Goal: Information Seeking & Learning: Learn about a topic

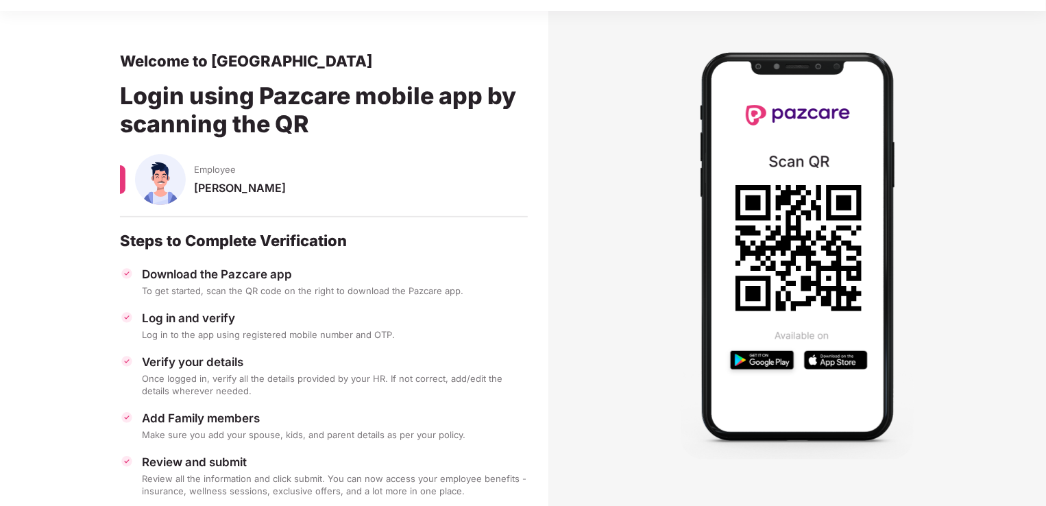
scroll to position [64, 0]
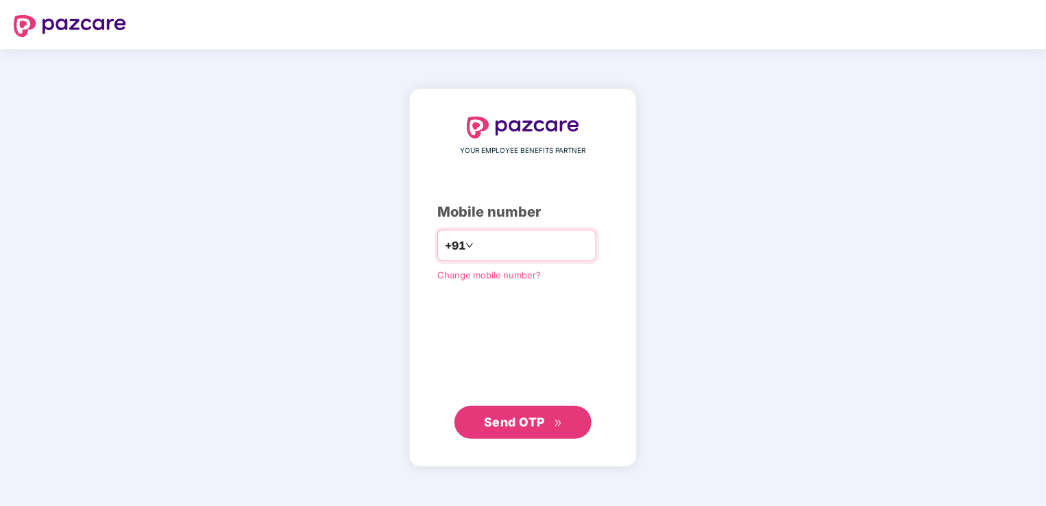
click at [476, 243] on input "**********" at bounding box center [532, 245] width 112 height 22
type input "**********"
click at [499, 417] on span "Send OTP" at bounding box center [514, 421] width 61 height 14
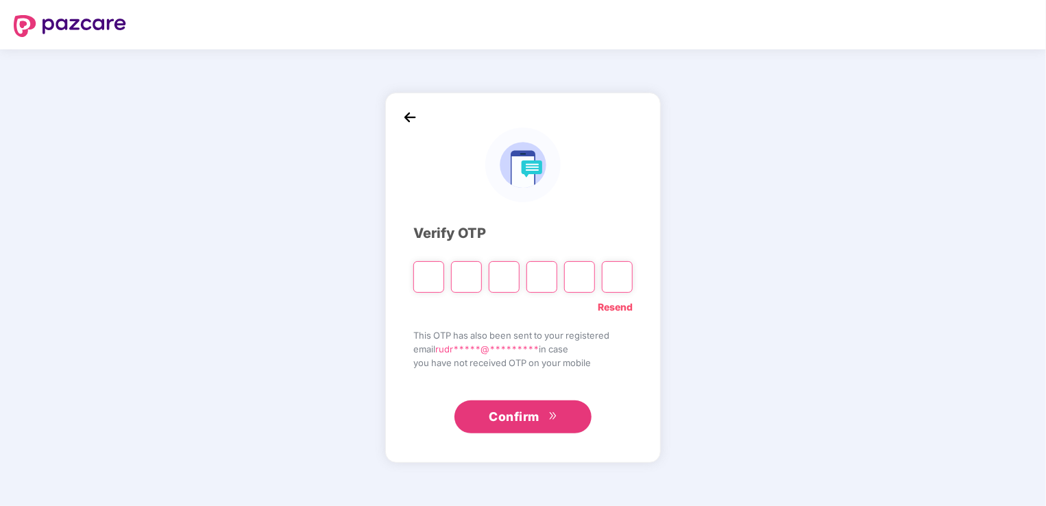
click at [499, 417] on span "Confirm" at bounding box center [514, 416] width 51 height 19
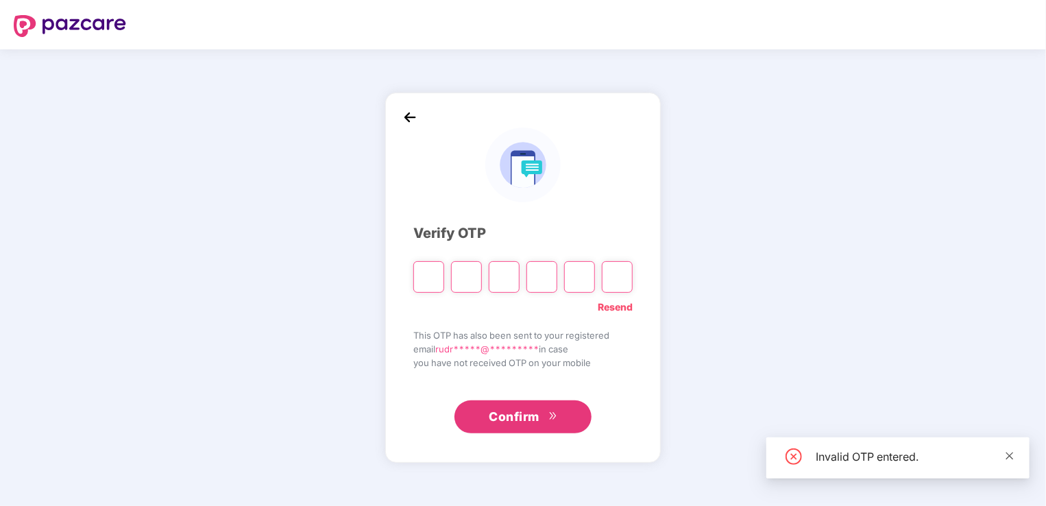
click at [1008, 456] on icon "close" at bounding box center [1010, 456] width 10 height 10
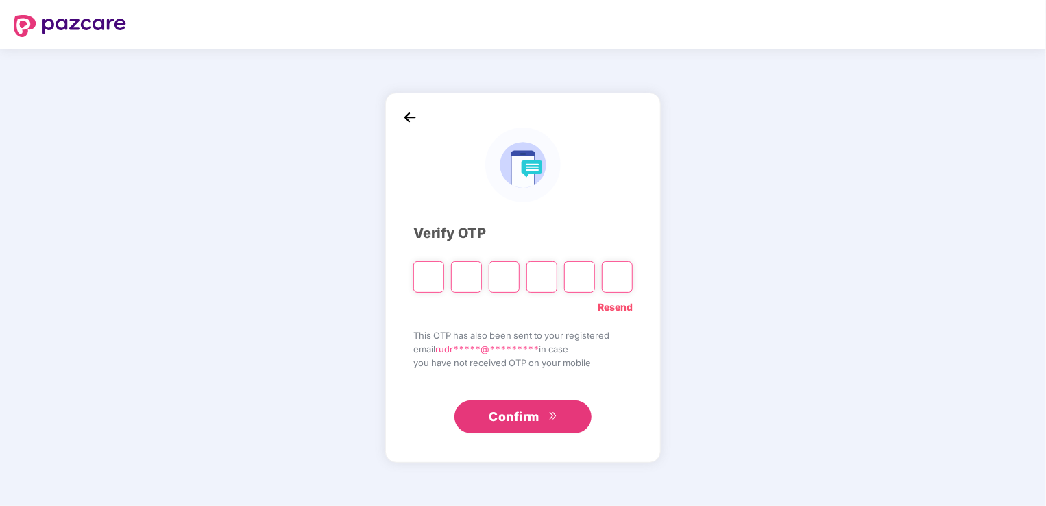
click at [603, 308] on link "Resend" at bounding box center [615, 307] width 35 height 15
click at [432, 280] on input "Please enter verification code. Digit 1" at bounding box center [428, 277] width 31 height 32
paste input "*"
type input "*"
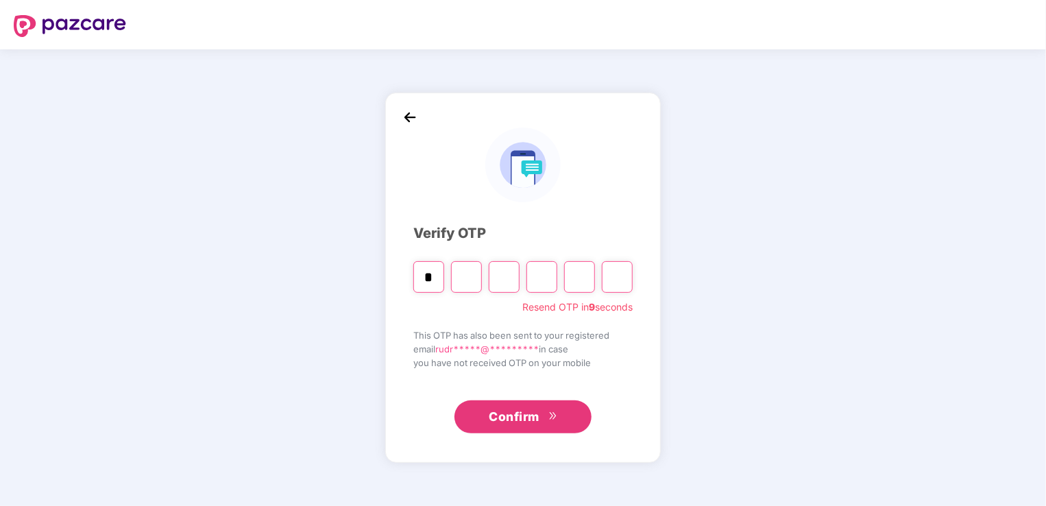
type input "*"
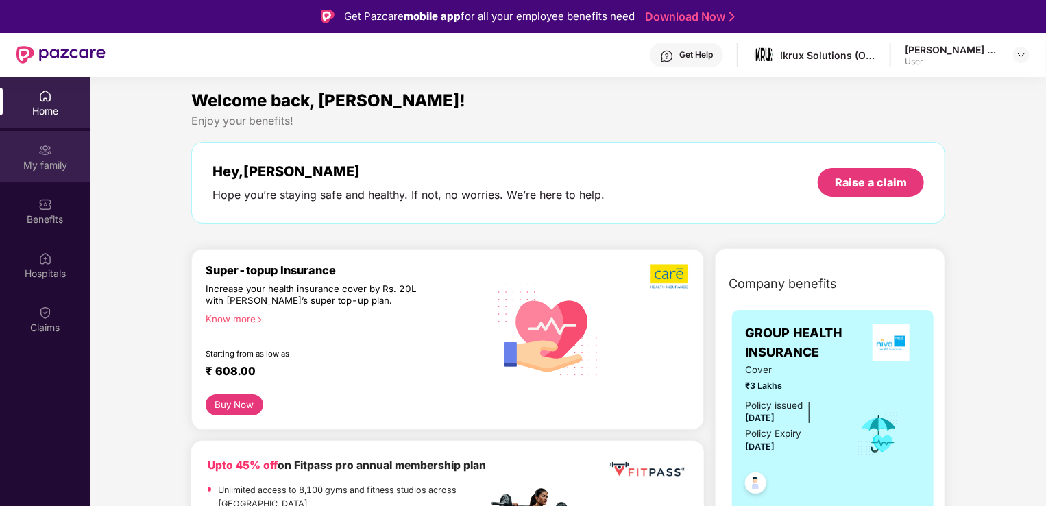
click at [47, 169] on div "My family" at bounding box center [45, 165] width 90 height 14
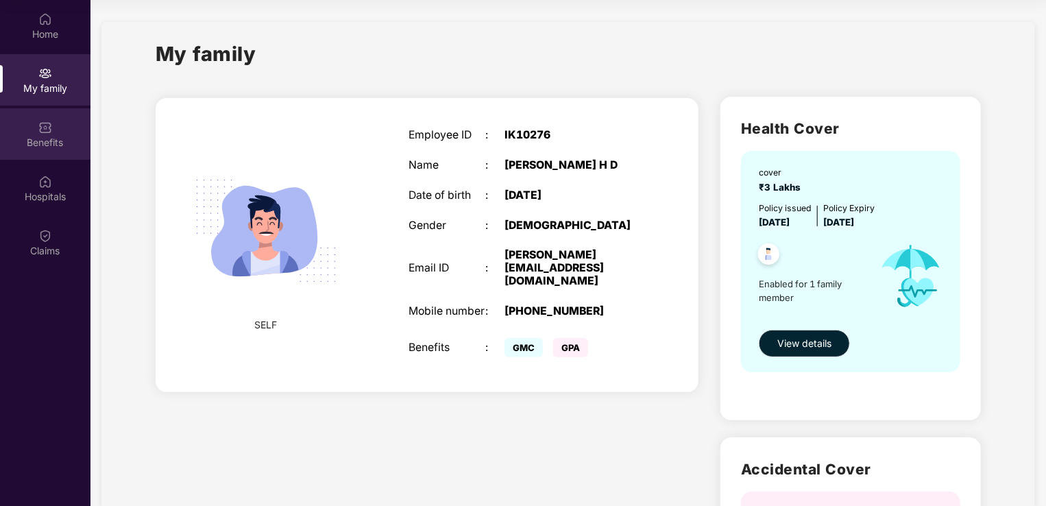
click at [38, 137] on div "Benefits" at bounding box center [45, 143] width 90 height 14
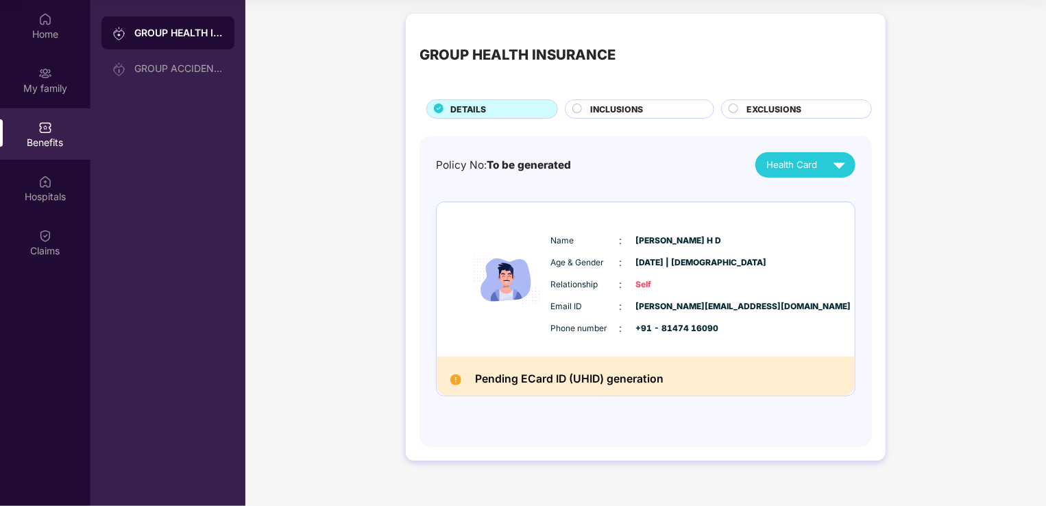
click at [600, 112] on span "INCLUSIONS" at bounding box center [617, 109] width 53 height 13
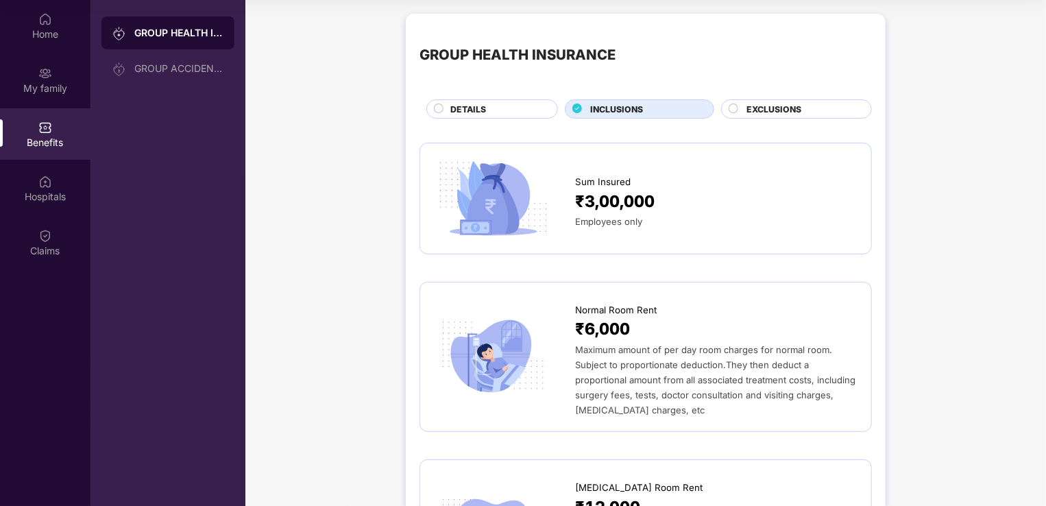
click at [502, 108] on div "DETAILS" at bounding box center [497, 110] width 107 height 15
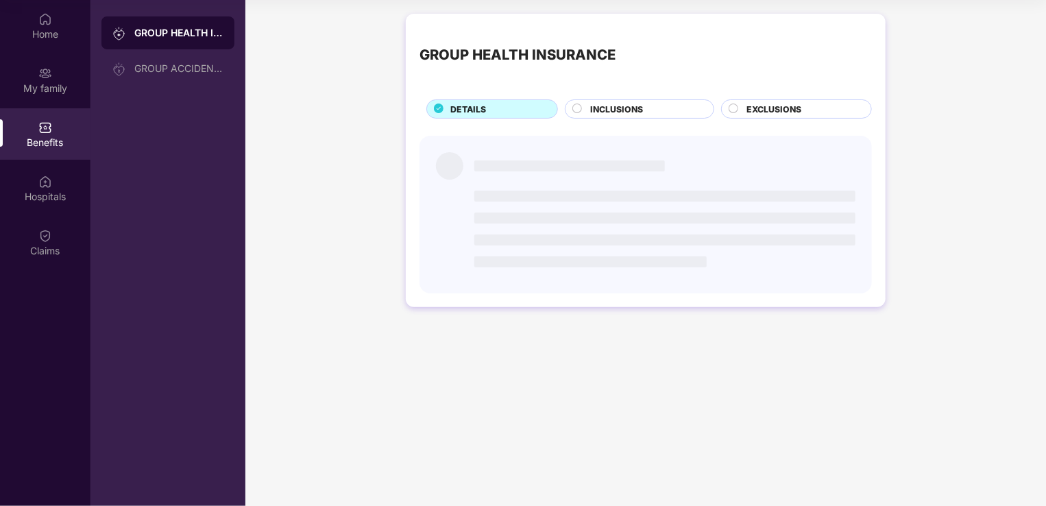
click at [746, 108] on span "EXCLUSIONS" at bounding box center [773, 109] width 55 height 13
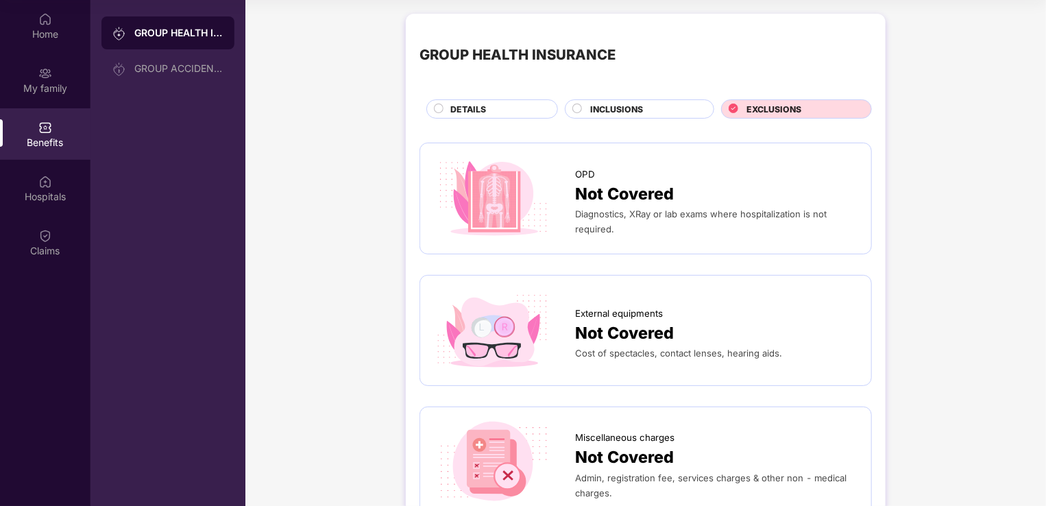
click at [478, 112] on span "DETAILS" at bounding box center [468, 109] width 36 height 13
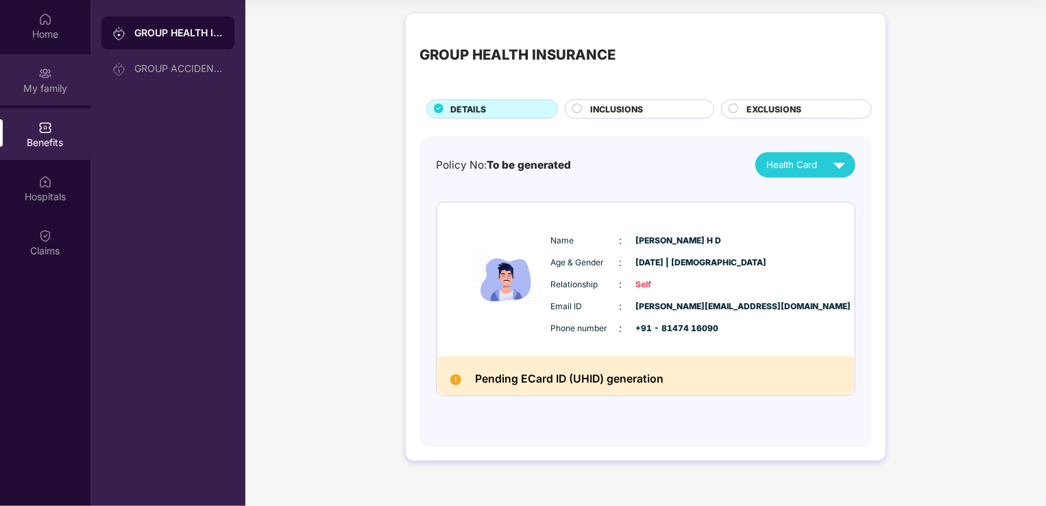
click at [30, 93] on div "My family" at bounding box center [45, 89] width 90 height 14
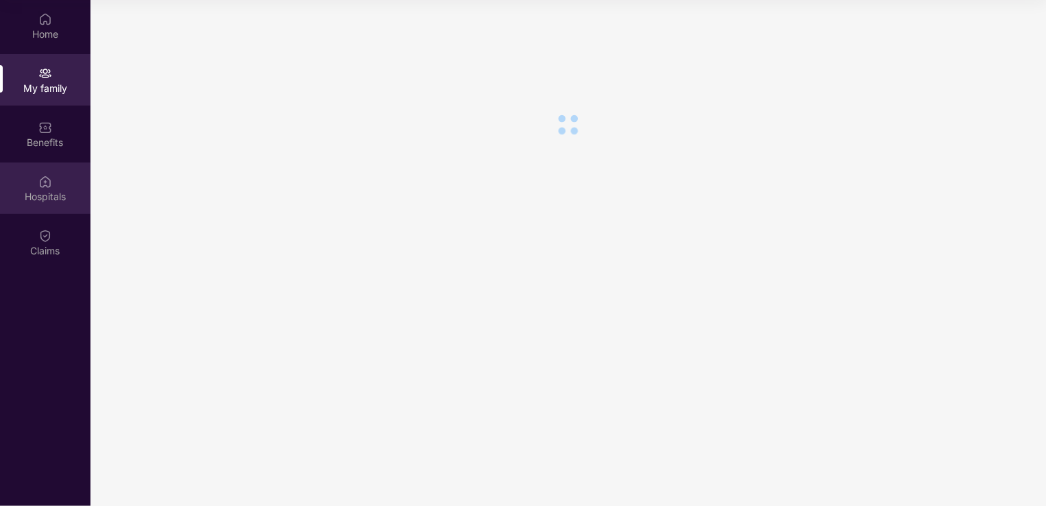
click at [33, 175] on div "Hospitals" at bounding box center [45, 187] width 90 height 51
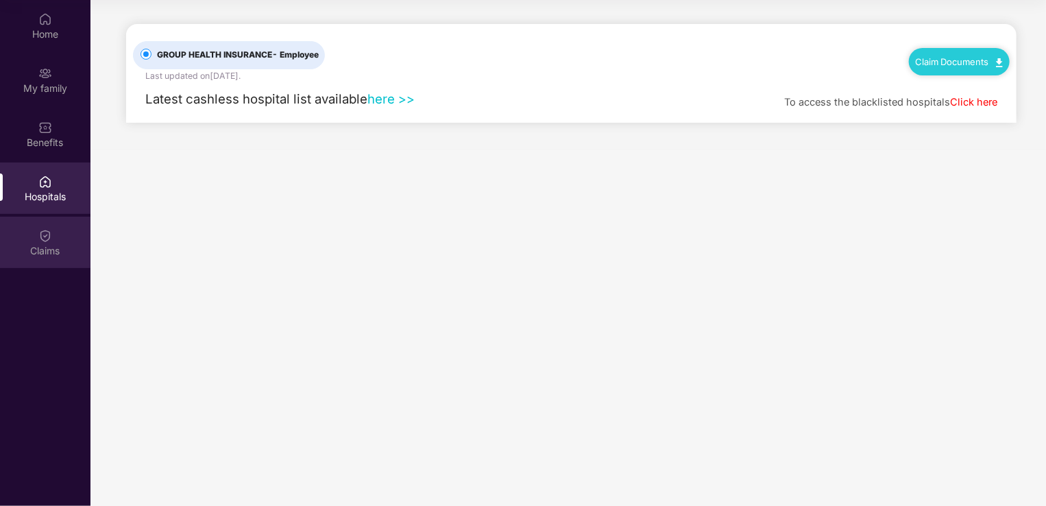
click at [41, 239] on img at bounding box center [45, 236] width 14 height 14
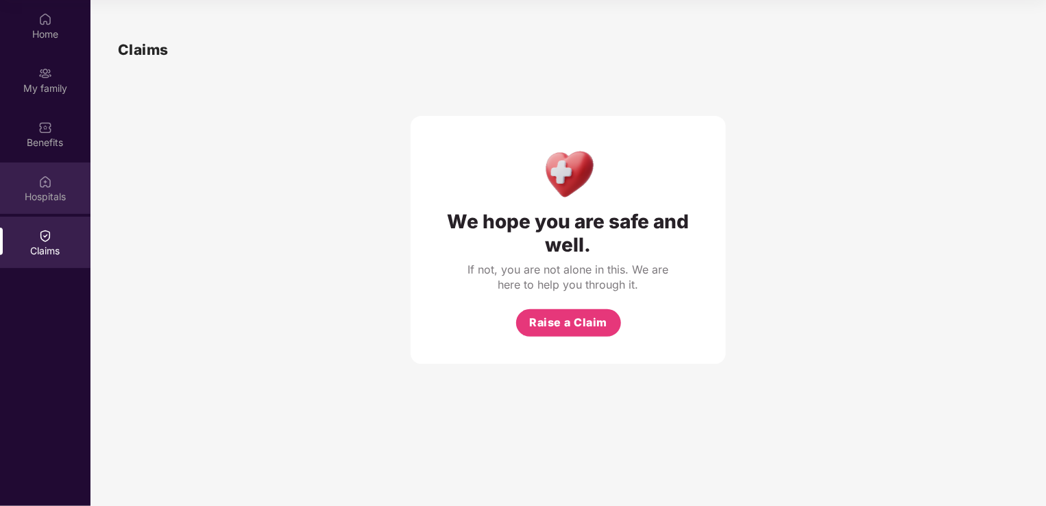
click at [44, 204] on div "Hospitals" at bounding box center [45, 187] width 90 height 51
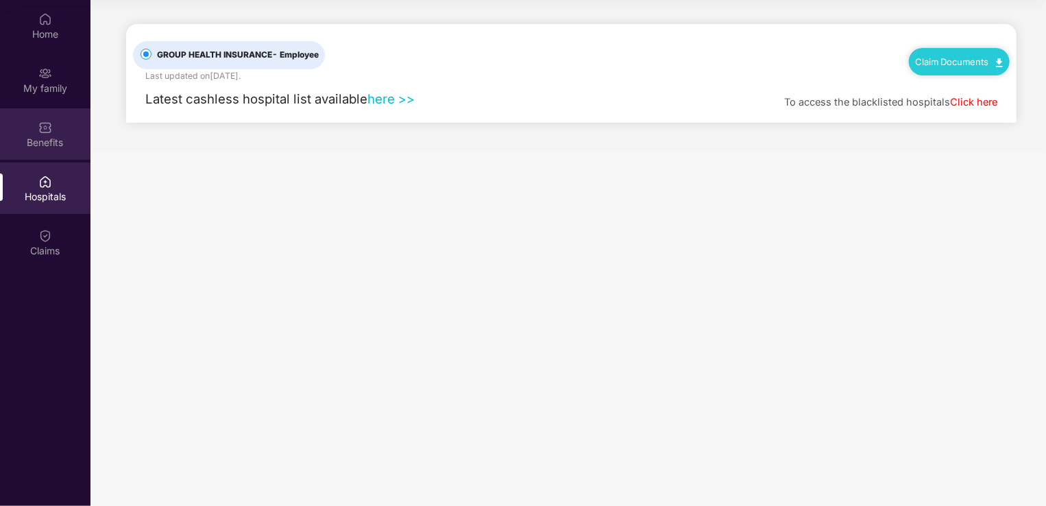
click at [37, 138] on div "Benefits" at bounding box center [45, 143] width 90 height 14
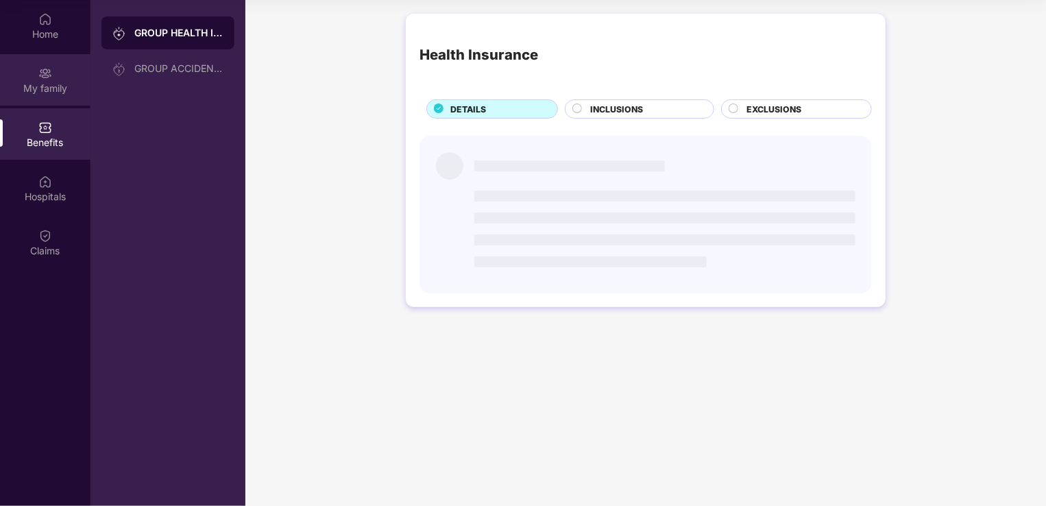
click at [47, 82] on div "My family" at bounding box center [45, 89] width 90 height 14
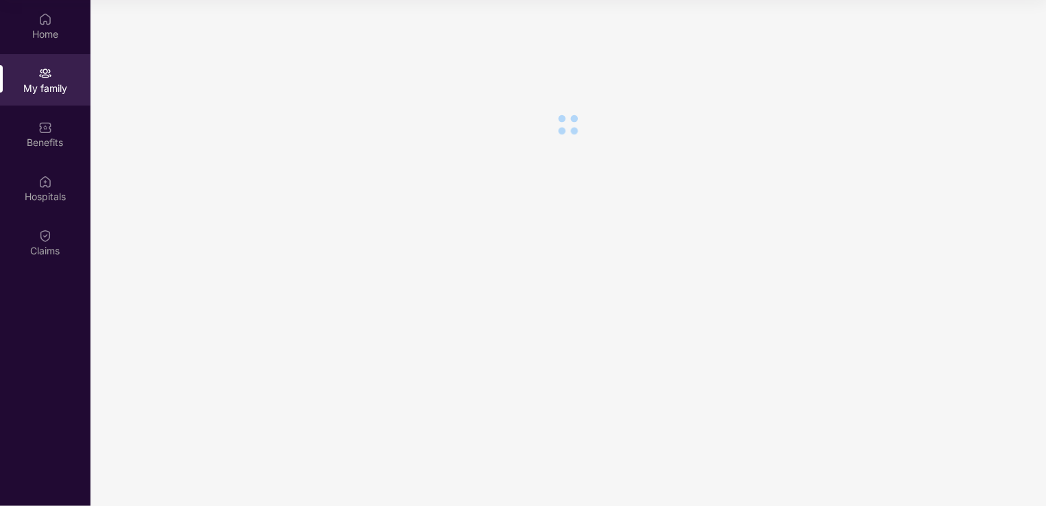
click at [34, 100] on div "My family" at bounding box center [45, 79] width 90 height 51
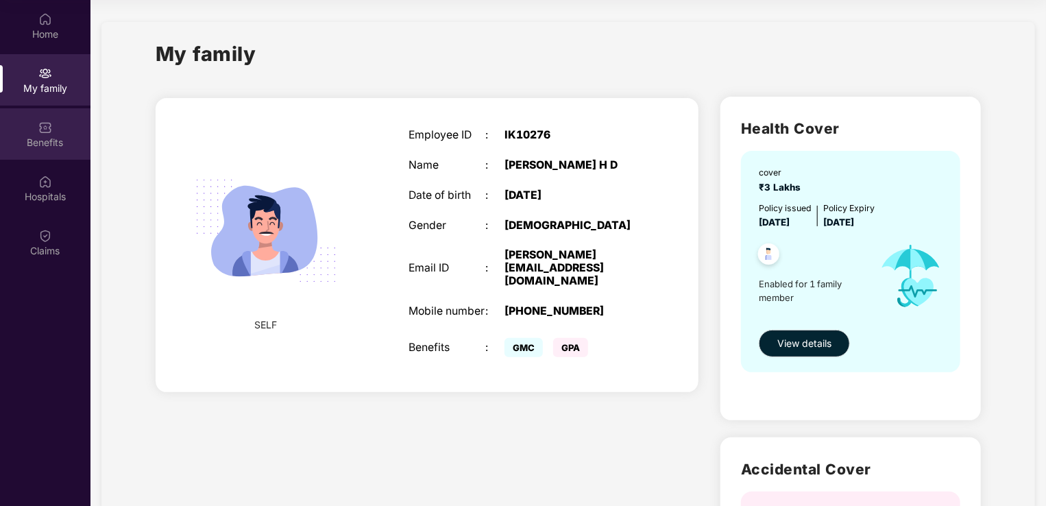
click at [39, 134] on img at bounding box center [45, 128] width 14 height 14
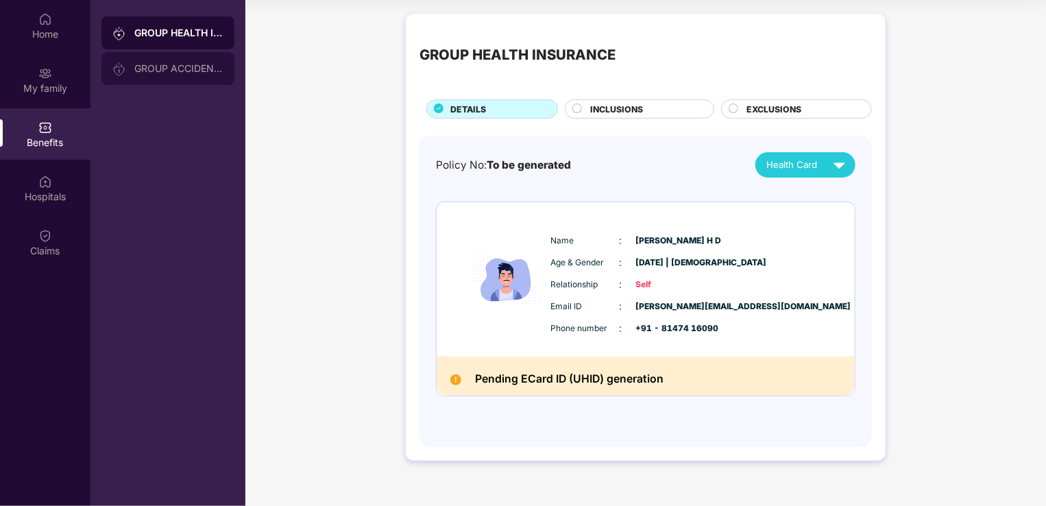
click at [156, 70] on div "GROUP ACCIDENTAL INSURANCE" at bounding box center [178, 68] width 89 height 11
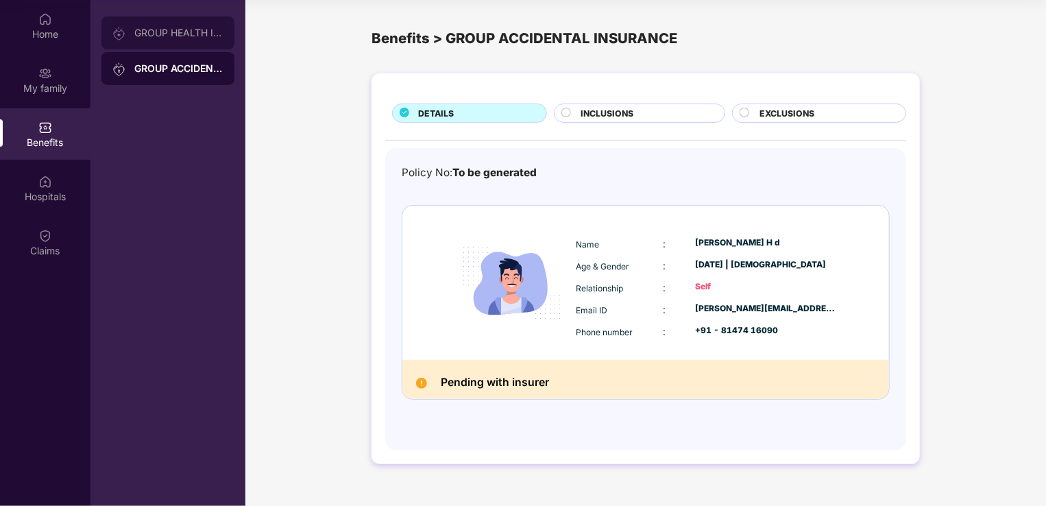
click at [171, 29] on div "GROUP HEALTH INSURANCE" at bounding box center [178, 32] width 89 height 11
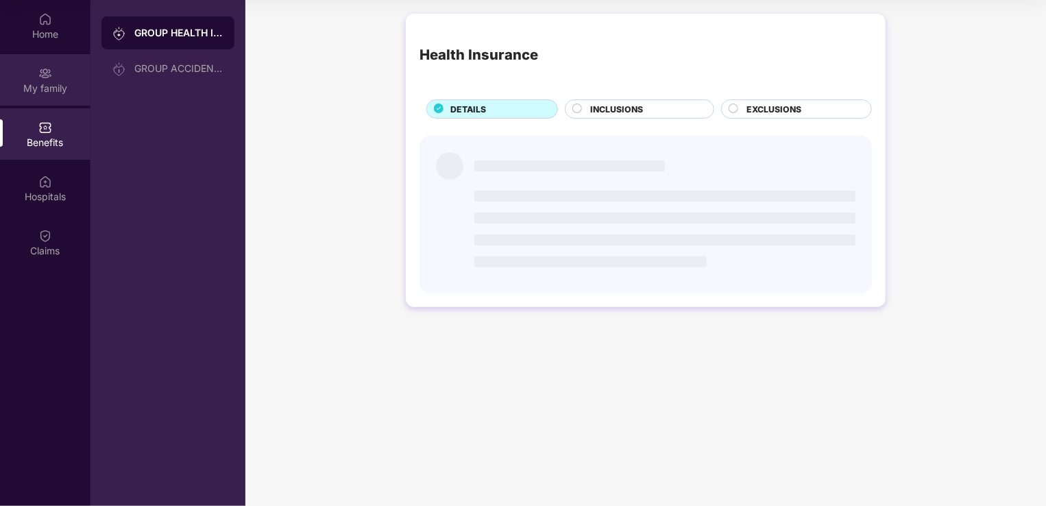
click at [48, 82] on div "My family" at bounding box center [45, 89] width 90 height 14
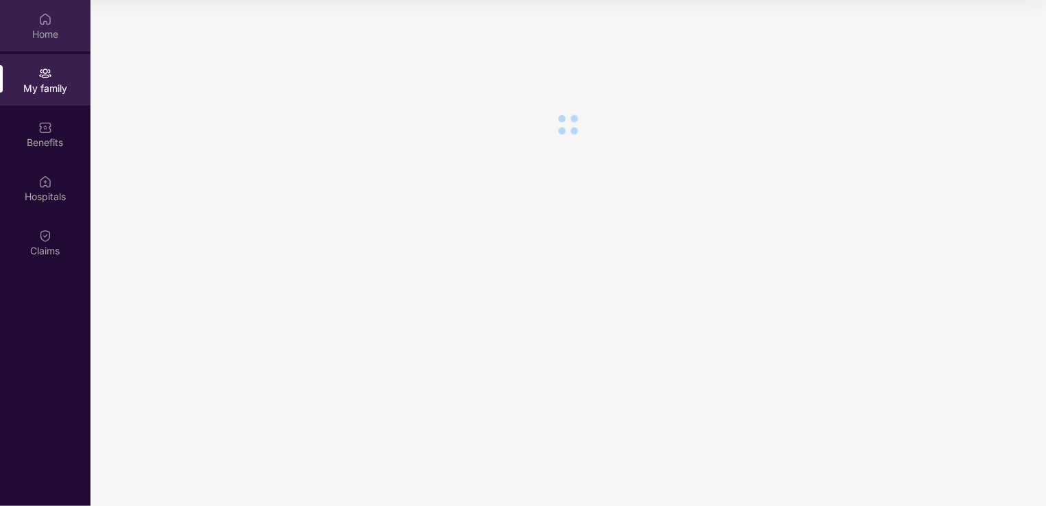
click at [45, 35] on div "Home" at bounding box center [45, 34] width 90 height 14
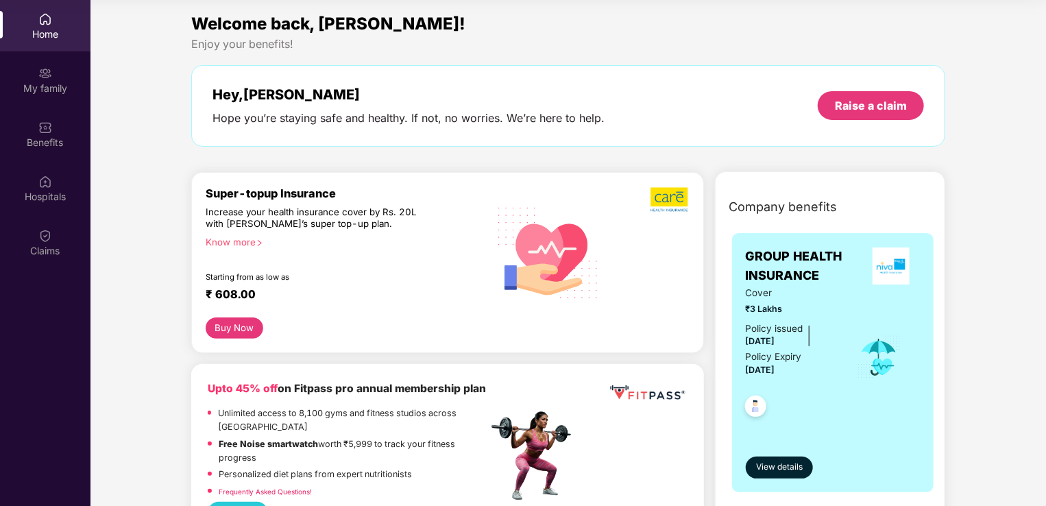
click at [42, 34] on div "Home" at bounding box center [45, 34] width 90 height 14
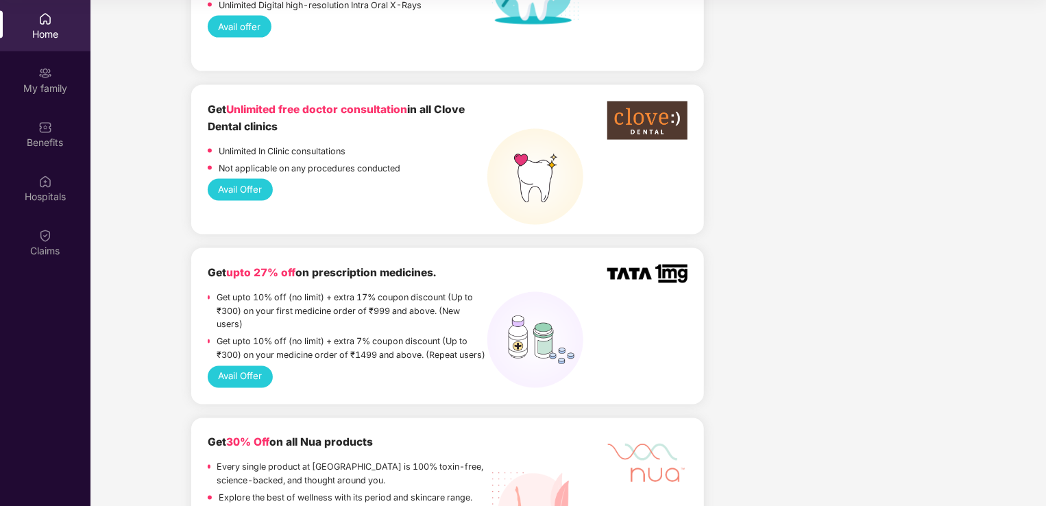
scroll to position [1234, 0]
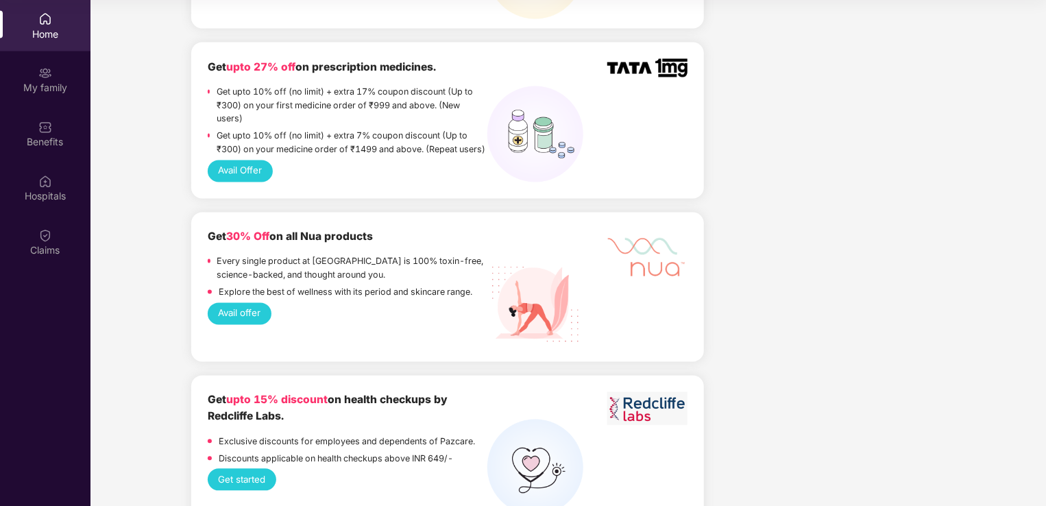
click at [243, 160] on button "Avail Offer" at bounding box center [240, 171] width 65 height 22
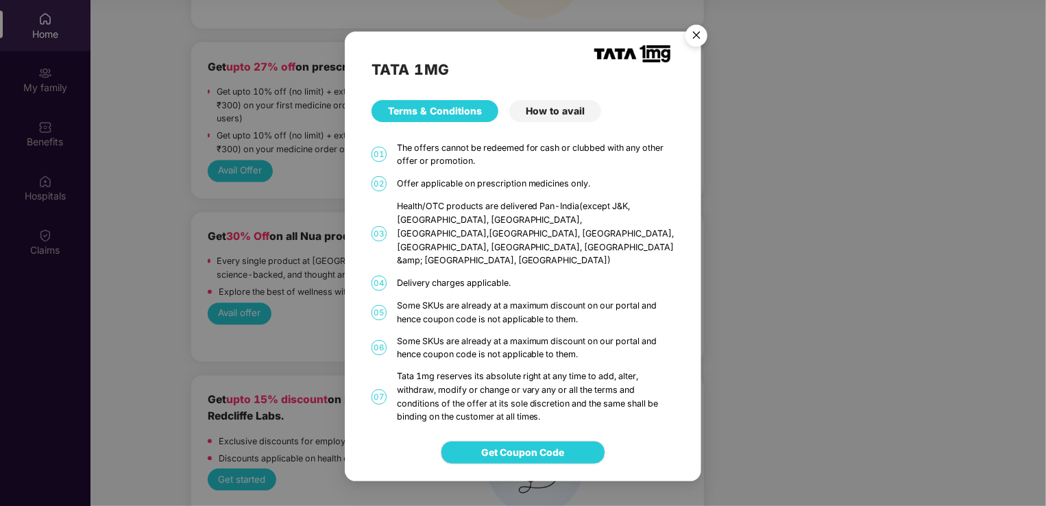
click at [699, 49] on img "Close" at bounding box center [696, 38] width 38 height 38
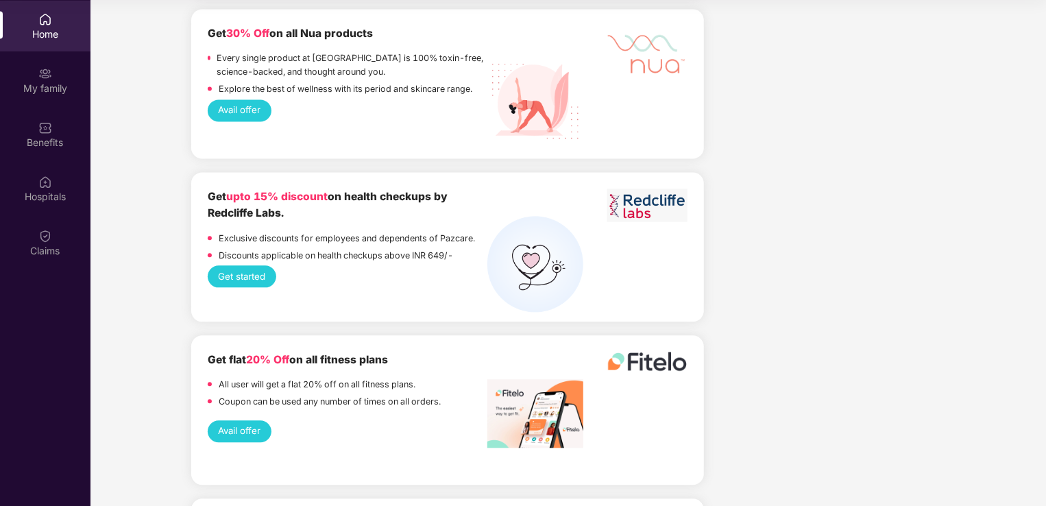
scroll to position [1440, 0]
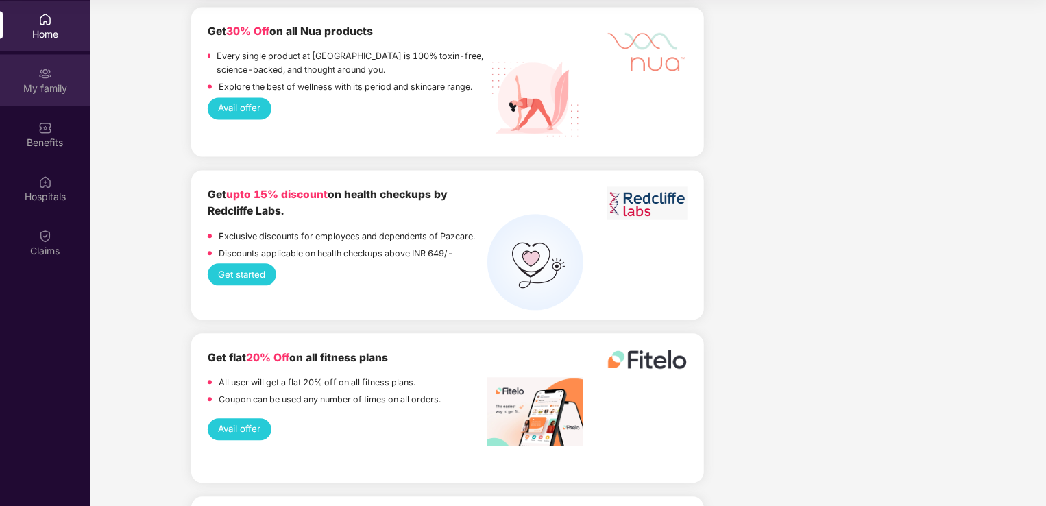
click at [40, 88] on div "My family" at bounding box center [45, 89] width 90 height 14
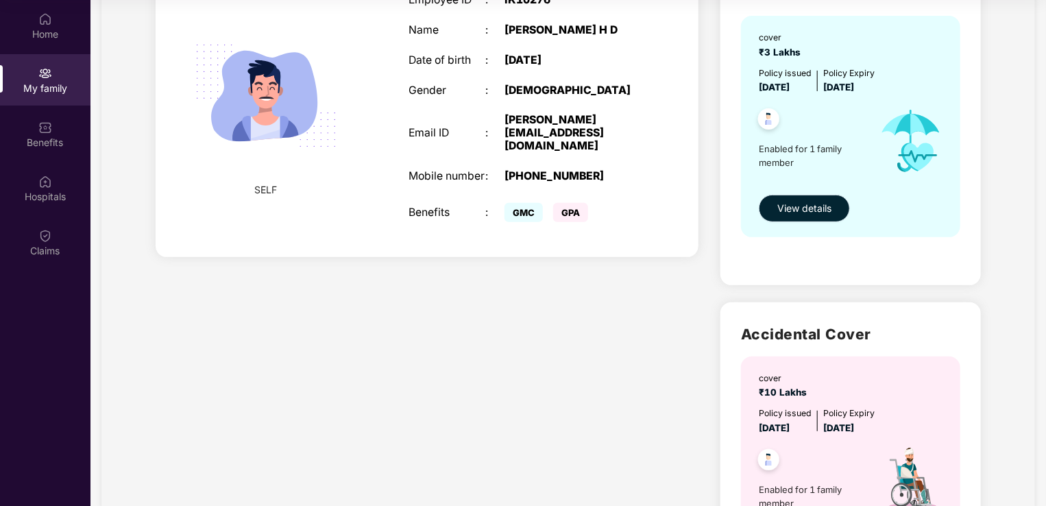
scroll to position [137, 0]
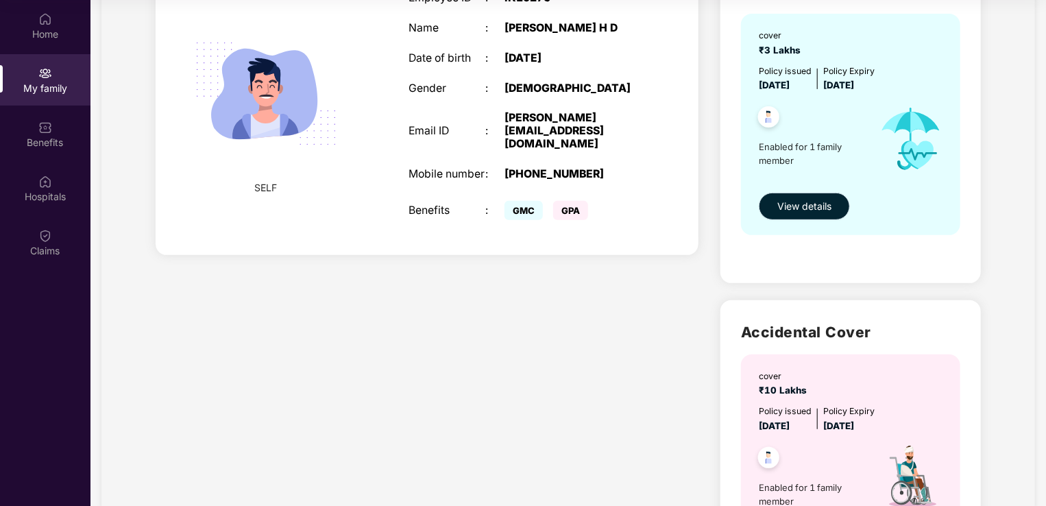
click at [818, 206] on span "View details" at bounding box center [804, 206] width 54 height 15
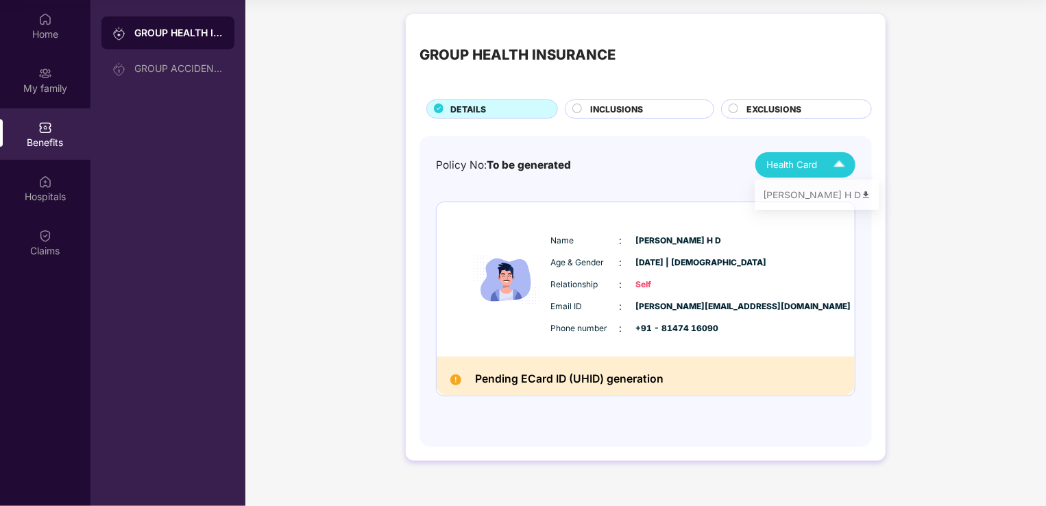
click at [800, 166] on span "Health Card" at bounding box center [791, 165] width 51 height 14
click at [625, 108] on span "INCLUSIONS" at bounding box center [617, 109] width 53 height 13
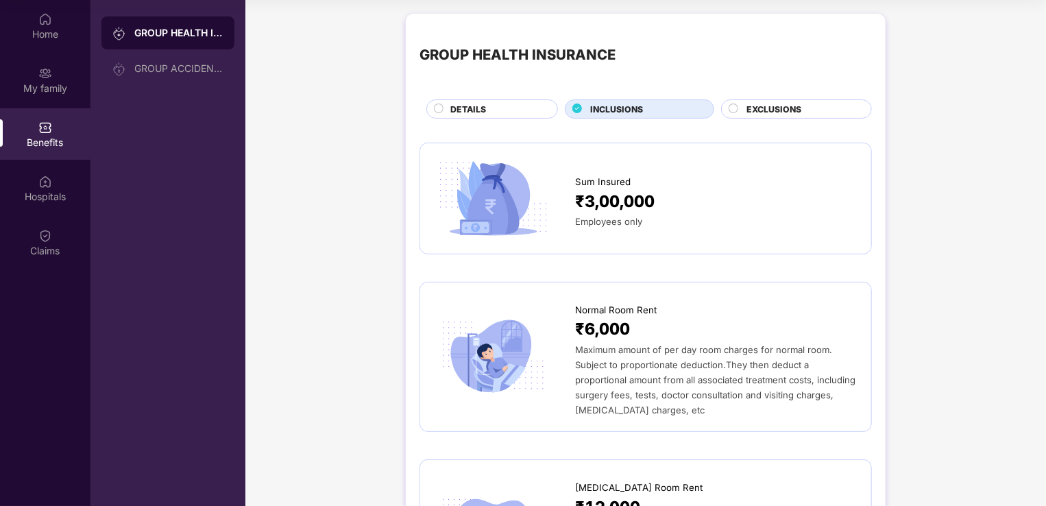
click at [754, 107] on span "EXCLUSIONS" at bounding box center [773, 109] width 55 height 13
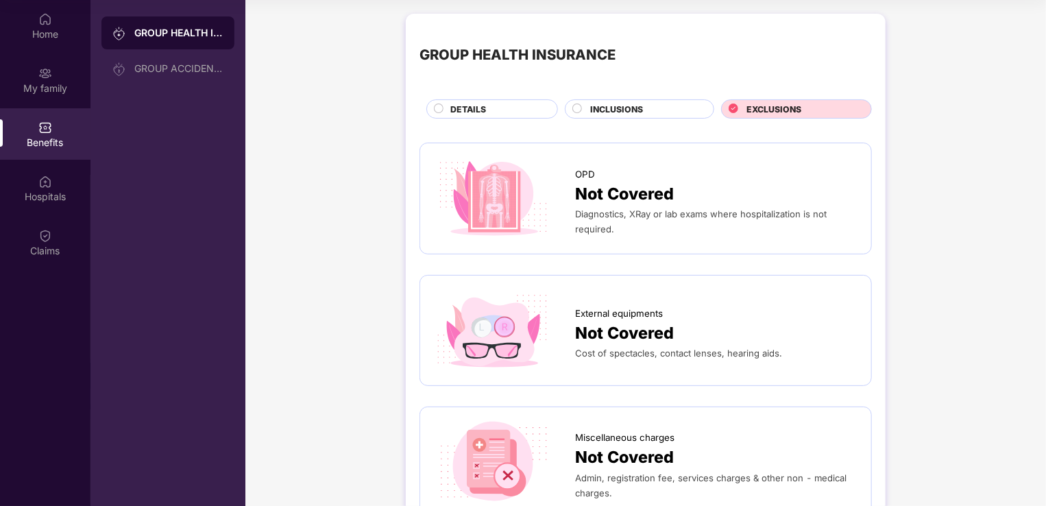
click at [606, 100] on div "INCLUSIONS" at bounding box center [639, 108] width 149 height 19
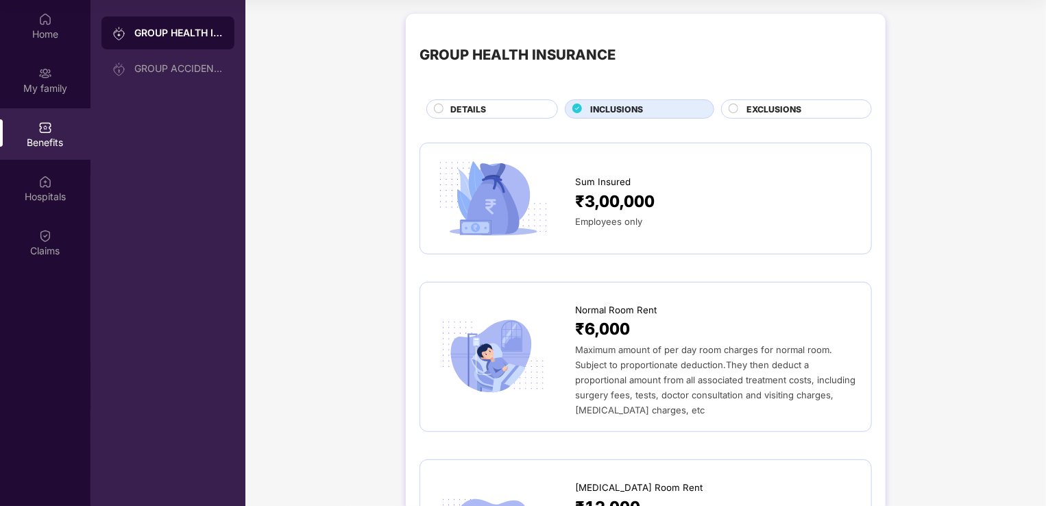
click at [485, 110] on span "DETAILS" at bounding box center [468, 109] width 36 height 13
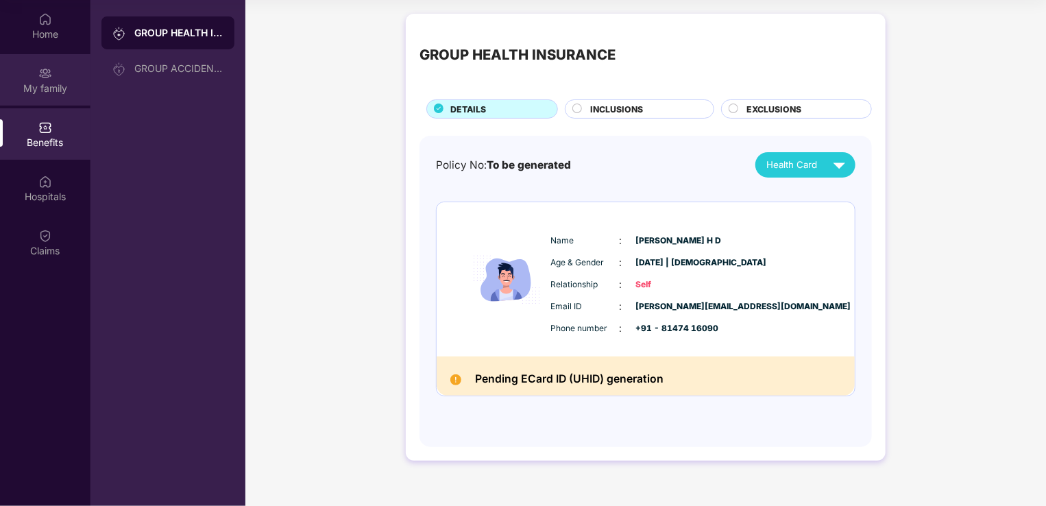
click at [60, 89] on div "My family" at bounding box center [45, 89] width 90 height 14
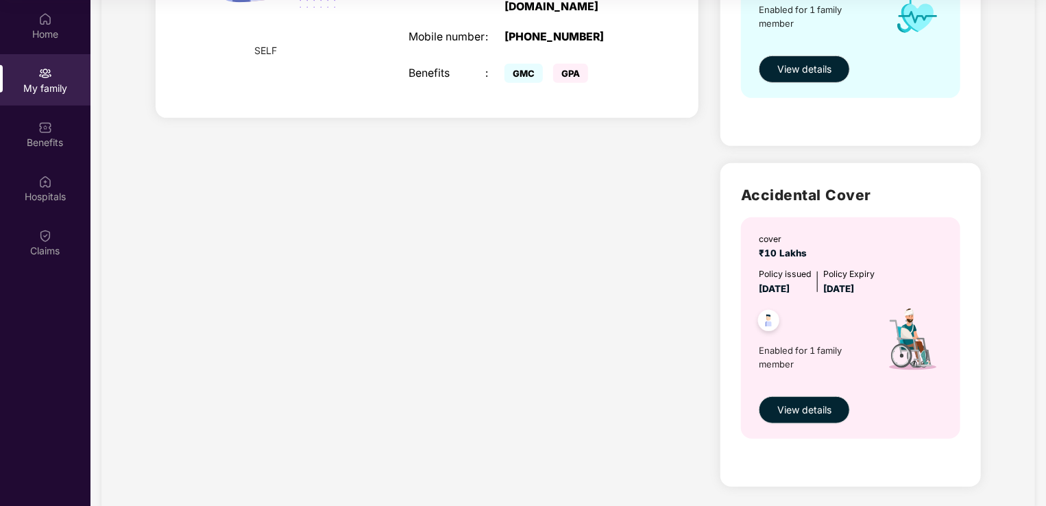
scroll to position [310, 0]
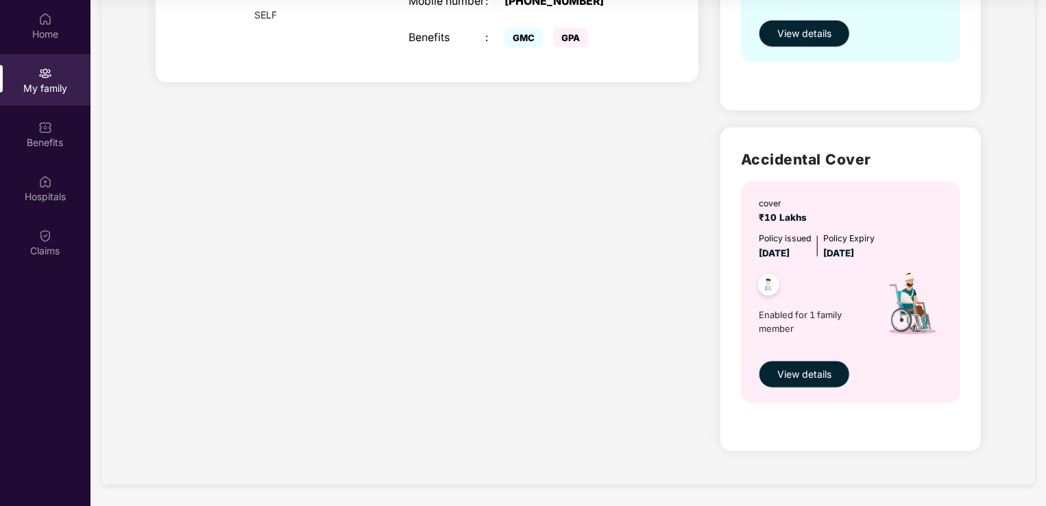
click at [799, 374] on span "View details" at bounding box center [804, 374] width 54 height 15
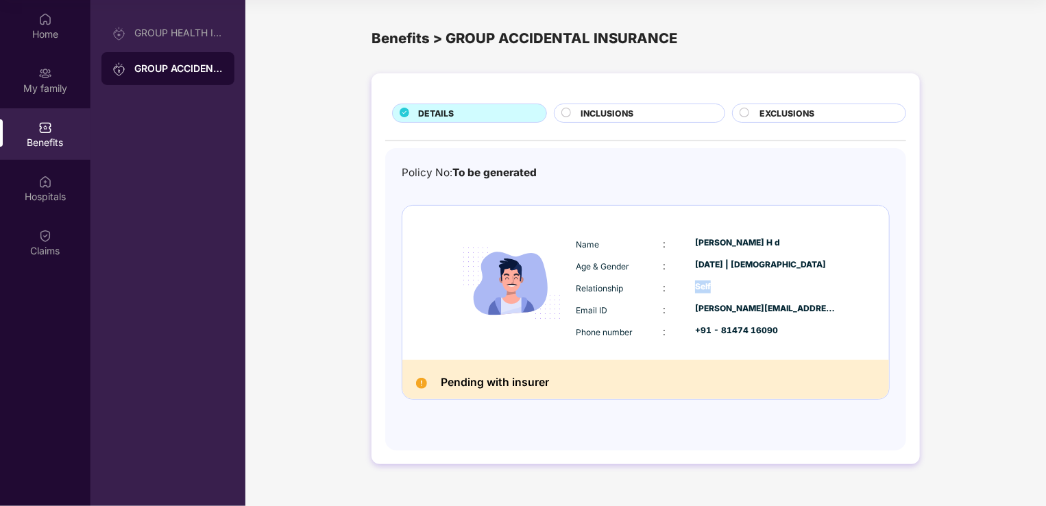
drag, startPoint x: 712, startPoint y: 282, endPoint x: 668, endPoint y: 284, distance: 43.9
click at [668, 284] on div "Relationship : Self" at bounding box center [706, 287] width 261 height 15
click at [58, 185] on div "Hospitals" at bounding box center [45, 187] width 90 height 51
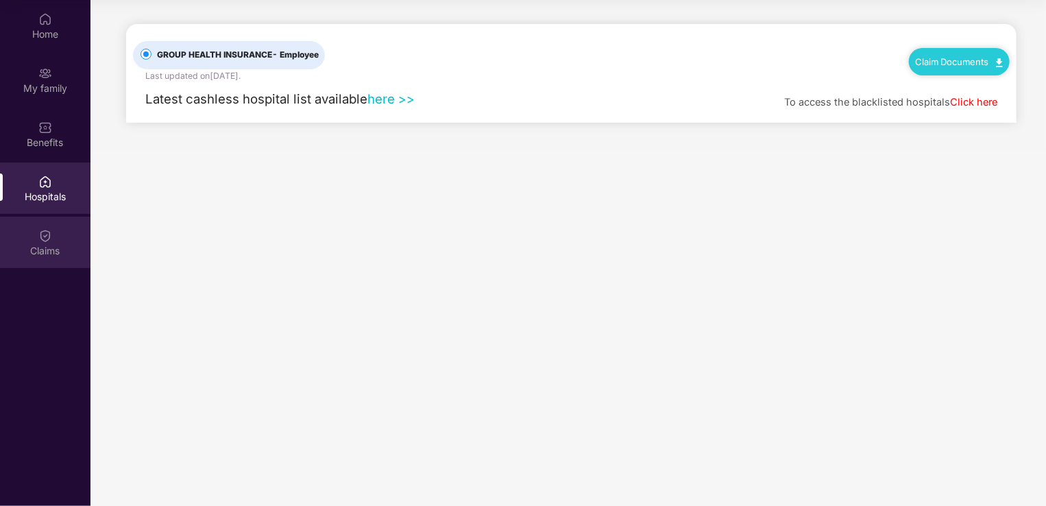
click at [44, 249] on div "Claims" at bounding box center [45, 251] width 90 height 14
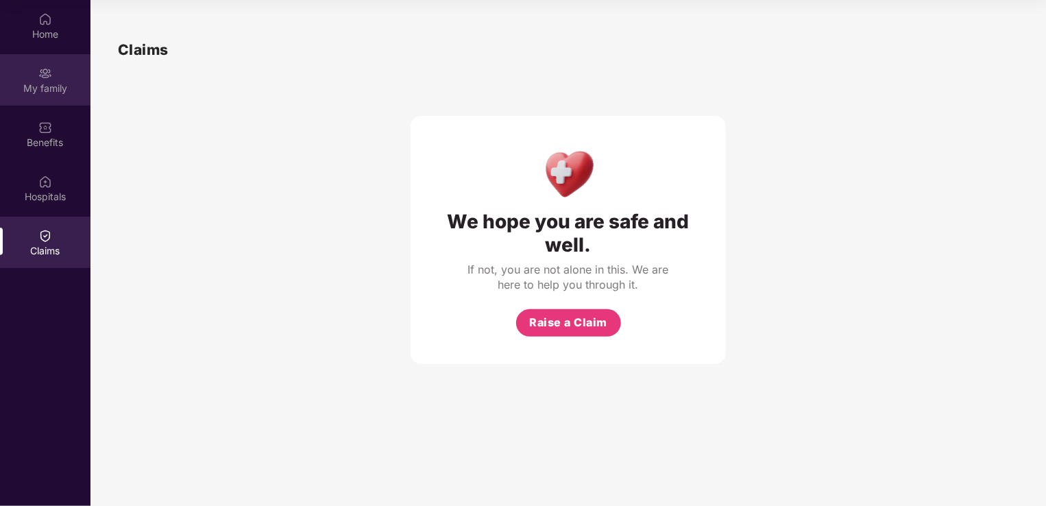
click at [38, 84] on div "My family" at bounding box center [45, 89] width 90 height 14
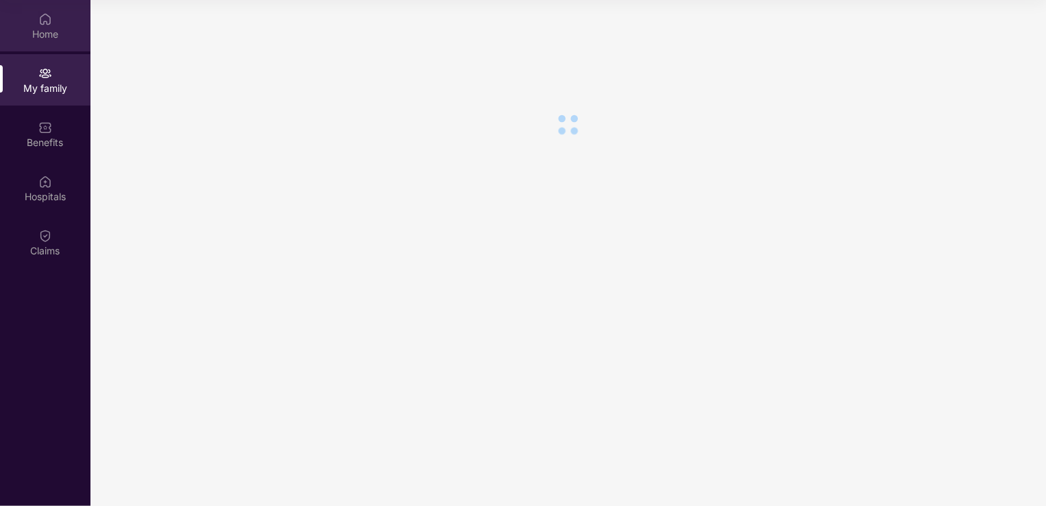
click at [54, 34] on div "Home" at bounding box center [45, 34] width 90 height 14
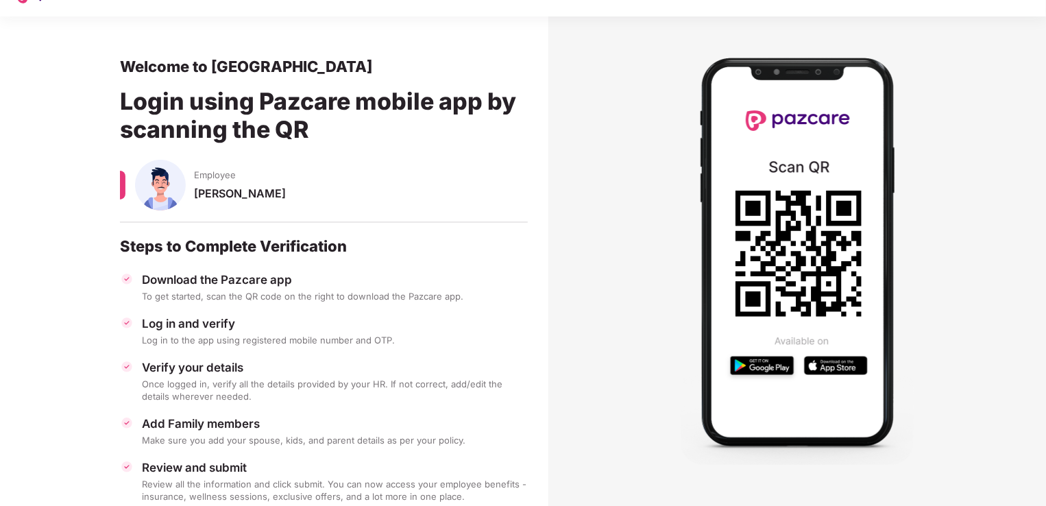
scroll to position [64, 0]
